Goal: Find specific page/section: Find specific page/section

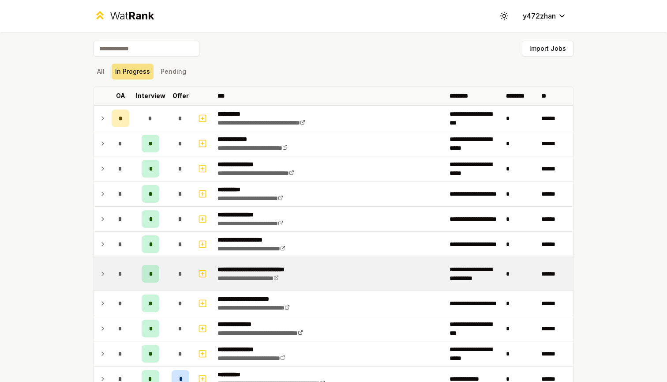
click at [129, 288] on td "*" at bounding box center [120, 274] width 25 height 34
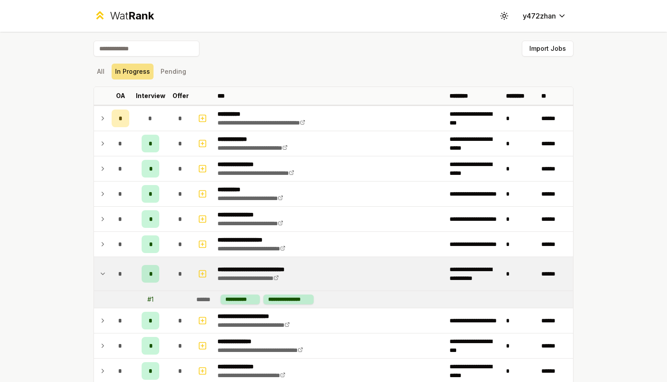
click at [126, 271] on div "*" at bounding box center [121, 274] width 18 height 18
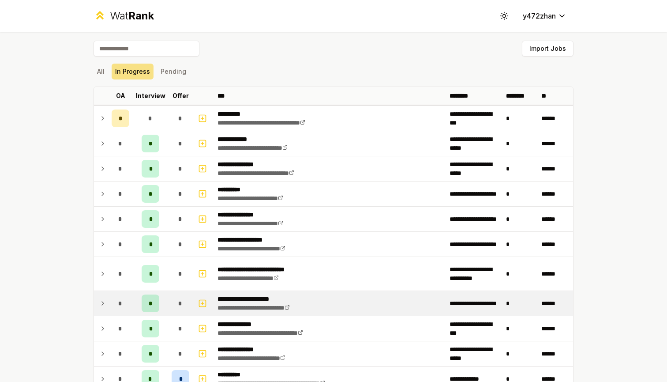
click at [124, 301] on div "*" at bounding box center [121, 303] width 18 height 18
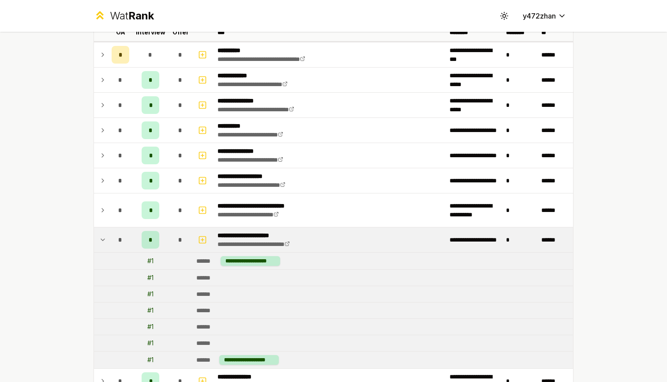
scroll to position [70, 0]
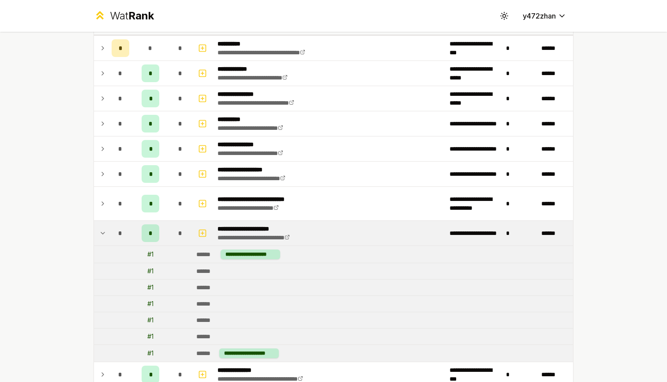
click at [127, 226] on div "*" at bounding box center [121, 233] width 18 height 18
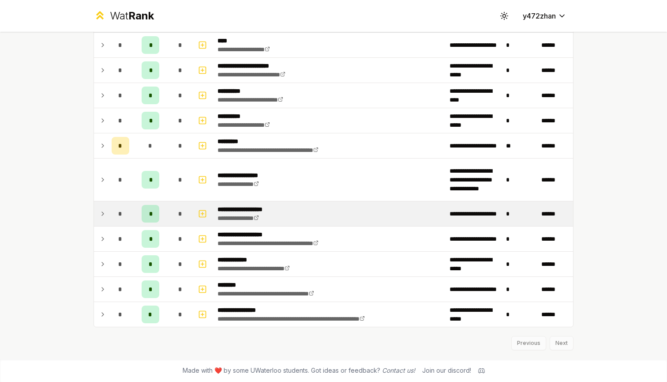
scroll to position [459, 0]
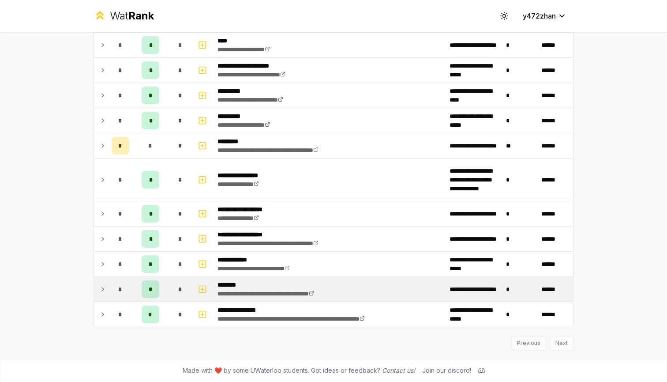
click at [134, 300] on td "*" at bounding box center [150, 289] width 35 height 25
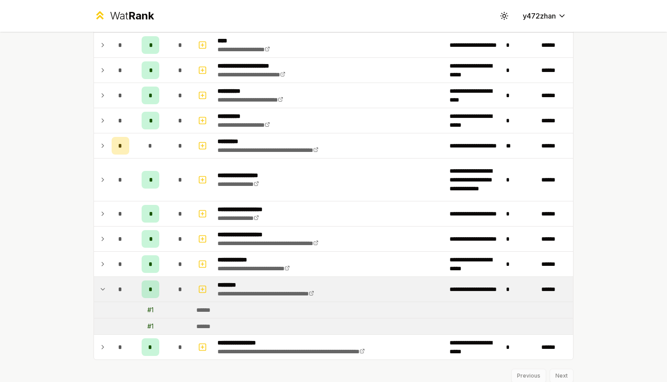
click at [134, 289] on td "*" at bounding box center [150, 289] width 35 height 25
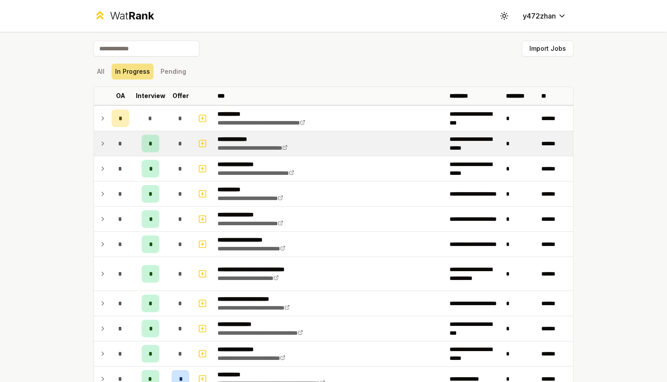
scroll to position [0, 0]
click at [156, 154] on td "*" at bounding box center [150, 143] width 35 height 25
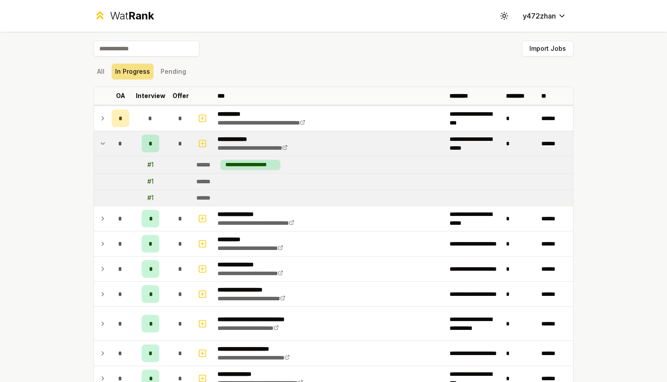
click at [156, 154] on td "*" at bounding box center [150, 143] width 35 height 25
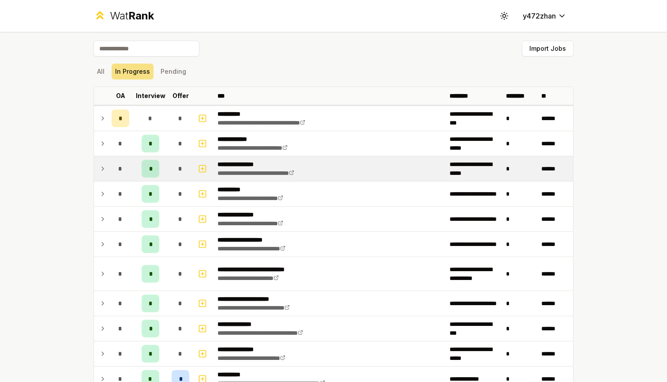
click at [157, 167] on div "*" at bounding box center [151, 169] width 18 height 18
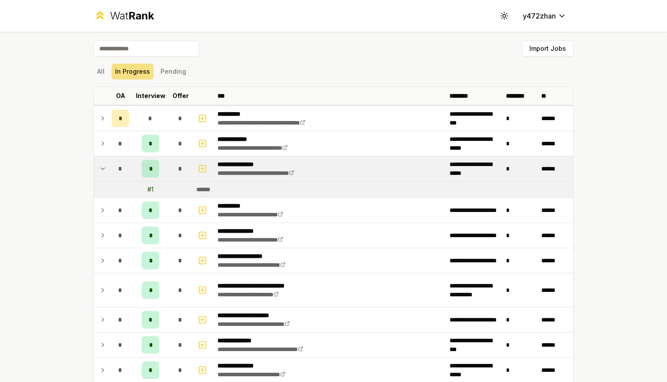
click at [157, 167] on div "*" at bounding box center [151, 169] width 18 height 18
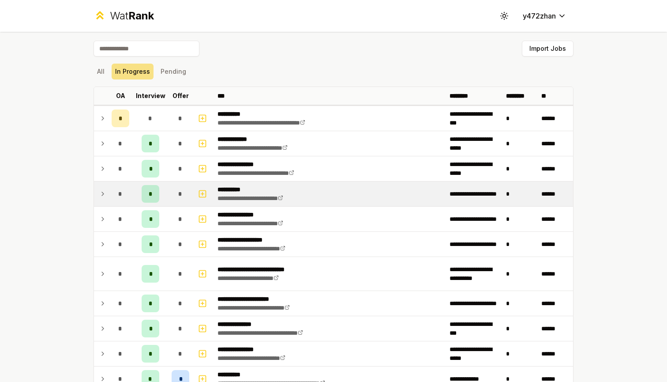
click at [155, 184] on td "*" at bounding box center [150, 193] width 35 height 25
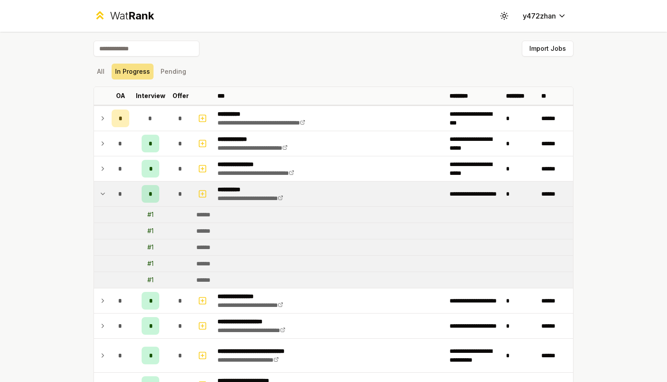
click at [155, 184] on td "*" at bounding box center [150, 193] width 35 height 25
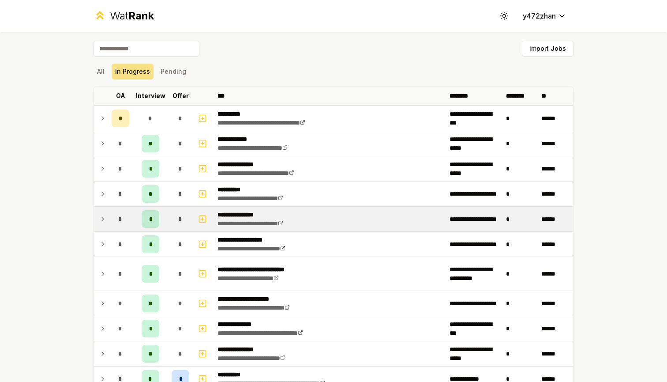
click at [152, 210] on td "*" at bounding box center [150, 218] width 35 height 25
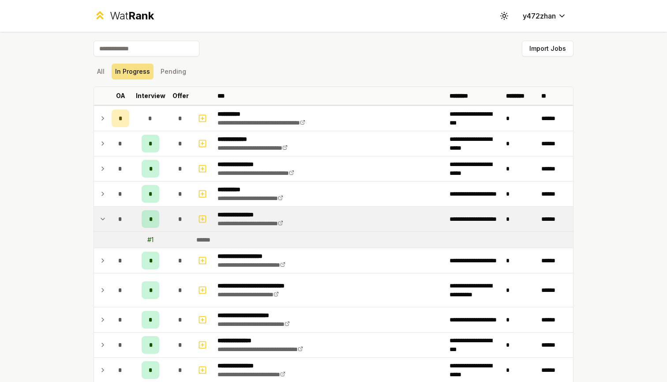
click at [152, 210] on td "*" at bounding box center [150, 218] width 35 height 25
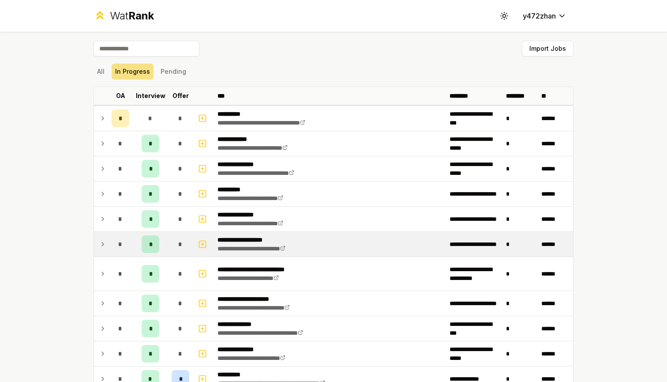
click at [149, 236] on div "*" at bounding box center [151, 244] width 18 height 18
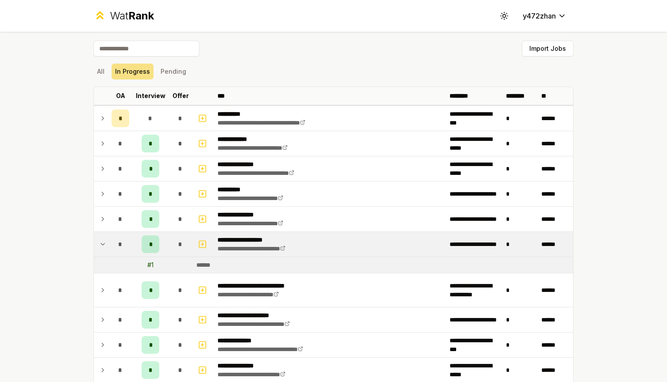
click at [149, 236] on div "*" at bounding box center [151, 244] width 18 height 18
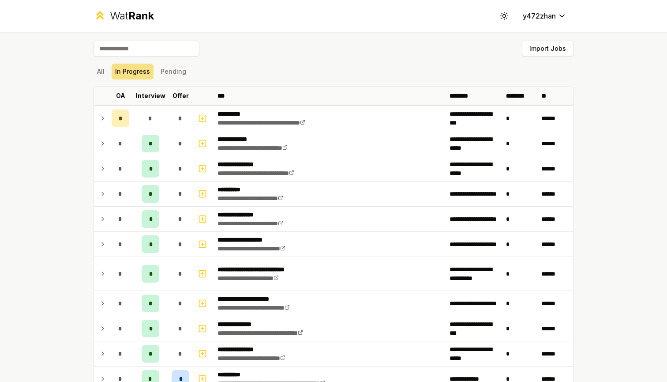
click at [504, 0] on div "Wat Rank Toggle theme y472zhan" at bounding box center [333, 16] width 508 height 32
